Goal: Find specific page/section: Find specific page/section

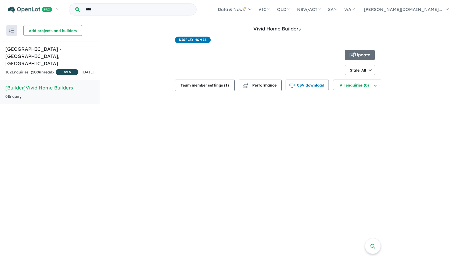
scroll to position [1, 0]
click at [194, 41] on span "Display Homes" at bounding box center [193, 39] width 36 height 7
click at [194, 38] on span "Display Homes" at bounding box center [193, 39] width 36 height 7
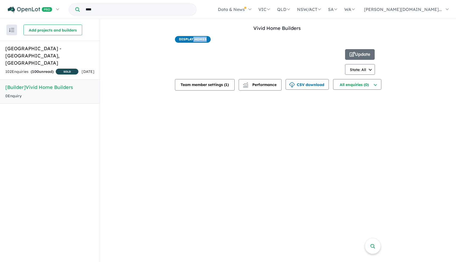
click at [190, 38] on span "Display Homes" at bounding box center [193, 39] width 36 height 7
click at [188, 39] on span "Display Homes" at bounding box center [193, 39] width 36 height 7
click at [189, 39] on span "Display Homes" at bounding box center [193, 39] width 36 height 7
click at [198, 39] on span "Display Homes" at bounding box center [193, 39] width 36 height 7
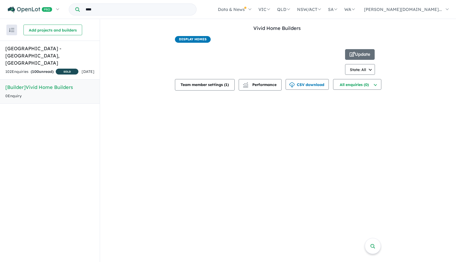
click at [198, 39] on span "Display Homes" at bounding box center [193, 39] width 36 height 7
click at [230, 42] on div "Display Homes" at bounding box center [277, 40] width 204 height 9
click at [212, 87] on button "Team member settings ( 1 )" at bounding box center [205, 84] width 60 height 11
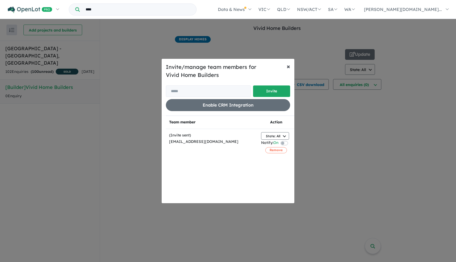
click at [288, 67] on span "×" at bounding box center [288, 66] width 3 height 8
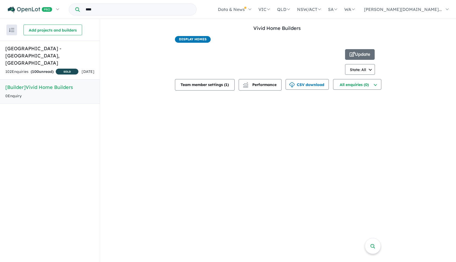
click at [116, 11] on input "****" at bounding box center [138, 9] width 114 height 11
drag, startPoint x: 113, startPoint y: 8, endPoint x: 83, endPoint y: 7, distance: 30.4
click at [83, 7] on input "****" at bounding box center [138, 9] width 114 height 11
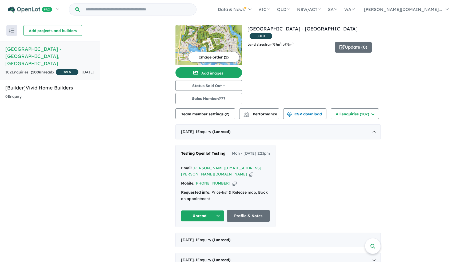
click at [146, 9] on input "Try estate name, suburb, builder or developer" at bounding box center [138, 9] width 114 height 11
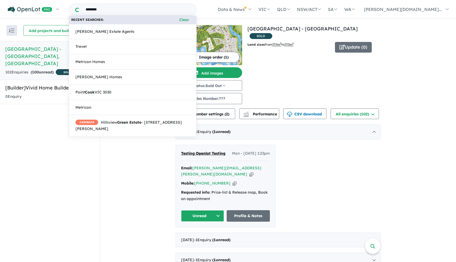
type input "********"
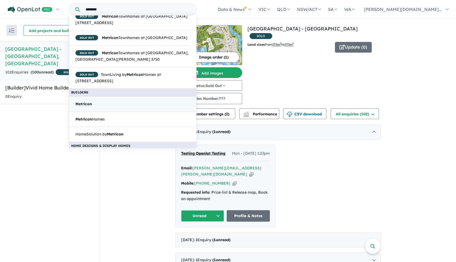
scroll to position [37, 0]
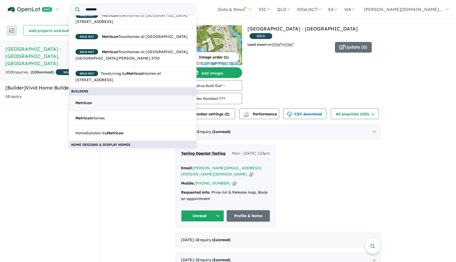
click at [141, 110] on link "Metricon" at bounding box center [133, 102] width 128 height 15
